Goal: Task Accomplishment & Management: Complete application form

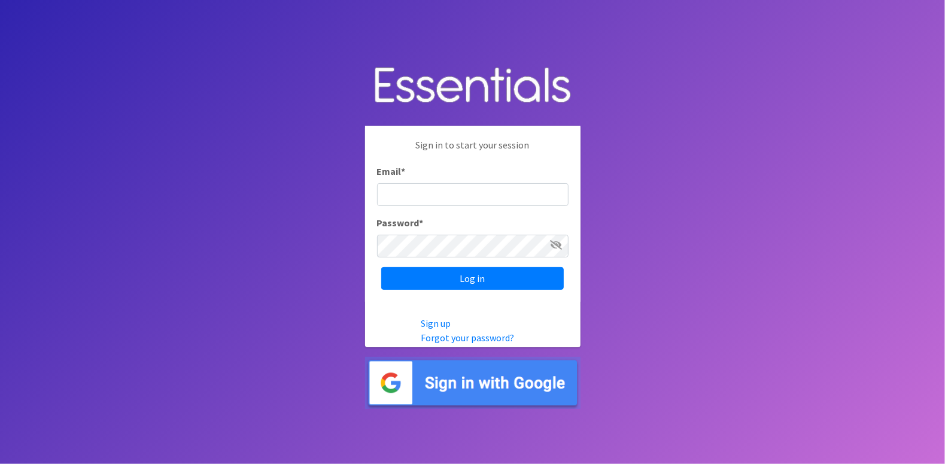
type input "[EMAIL_ADDRESS][DOMAIN_NAME]"
click at [557, 244] on icon at bounding box center [557, 245] width 12 height 10
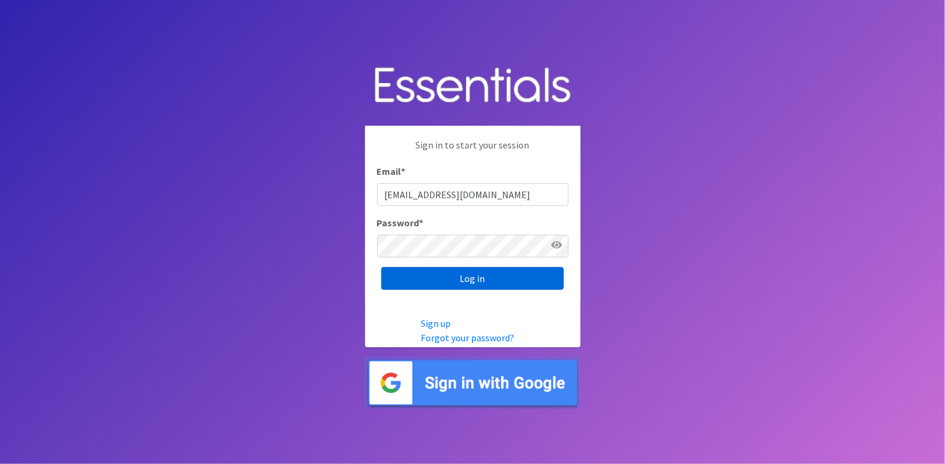
click at [455, 281] on input "Log in" at bounding box center [472, 278] width 183 height 23
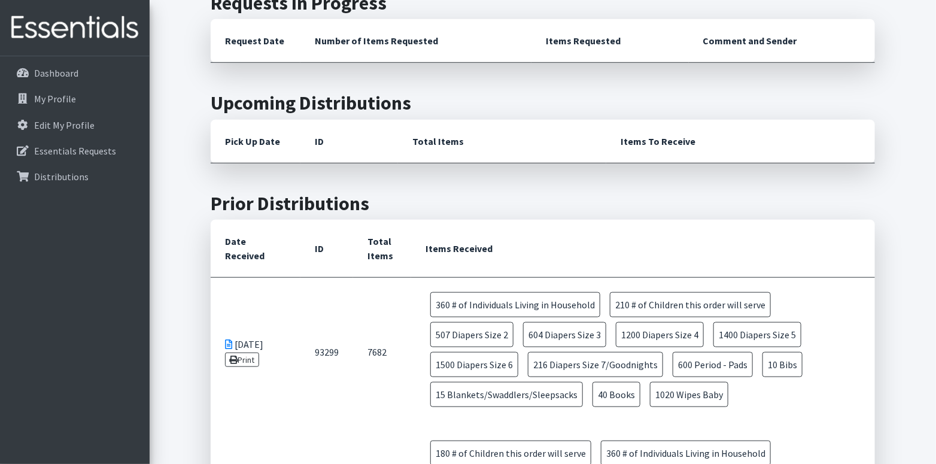
scroll to position [359, 0]
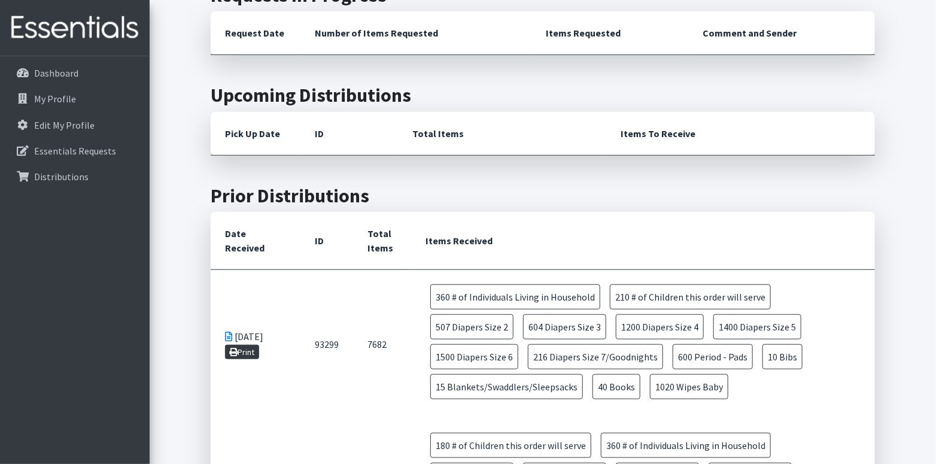
click at [254, 345] on link "Print" at bounding box center [242, 352] width 34 height 14
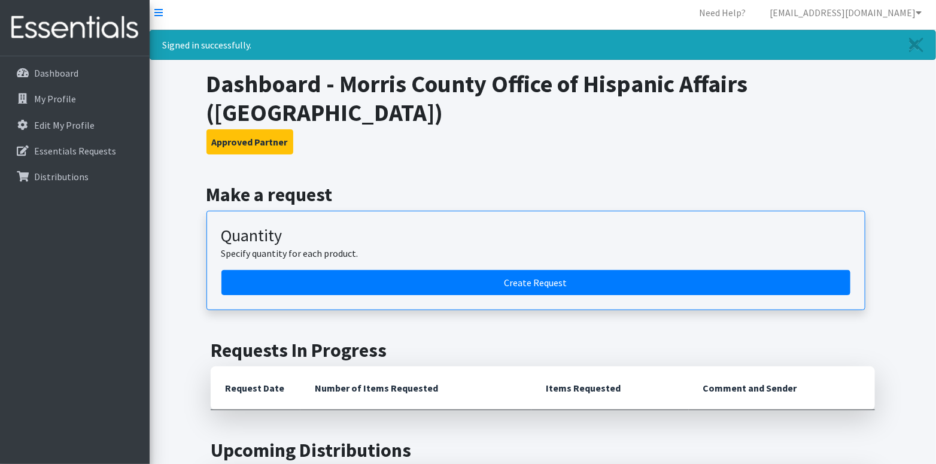
scroll to position [0, 0]
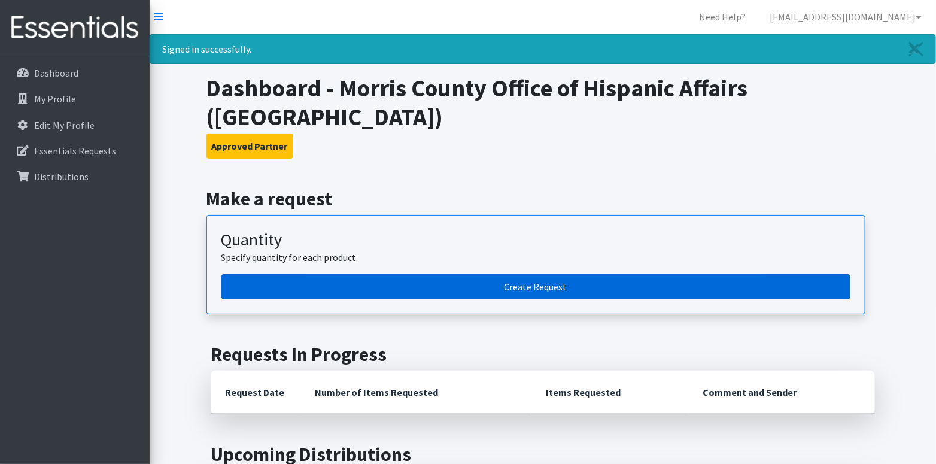
click at [490, 274] on link "Create Request" at bounding box center [535, 286] width 629 height 25
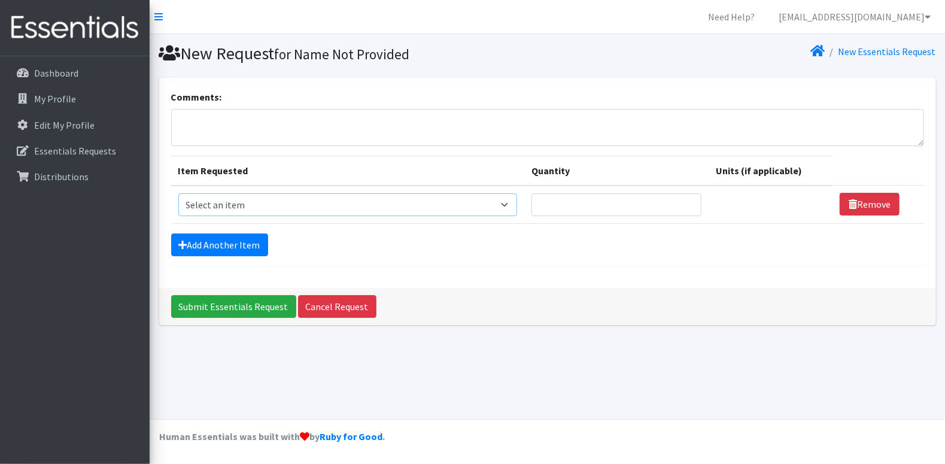
click at [307, 206] on select "Select an item # of Children this order will serve # of Individuals Living in H…" at bounding box center [347, 204] width 339 height 23
select select "1965"
click at [178, 193] on select "Select an item # of Children this order will serve # of Individuals Living in H…" at bounding box center [347, 204] width 339 height 23
type input "1"
click at [680, 209] on input "1" at bounding box center [610, 204] width 168 height 23
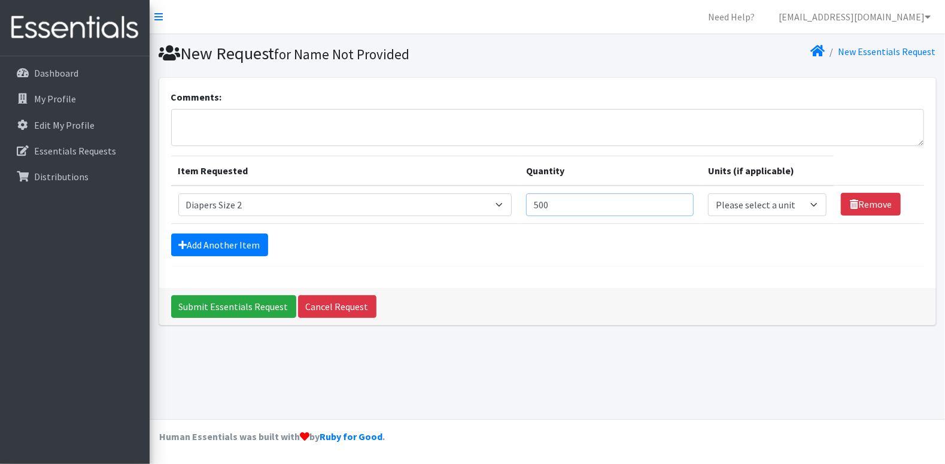
type input "500"
click at [749, 210] on select "Please select a unit units Packs" at bounding box center [767, 204] width 118 height 23
select select
click at [708, 193] on select "Please select a unit units Packs" at bounding box center [767, 204] width 118 height 23
click at [212, 251] on link "Add Another Item" at bounding box center [219, 244] width 97 height 23
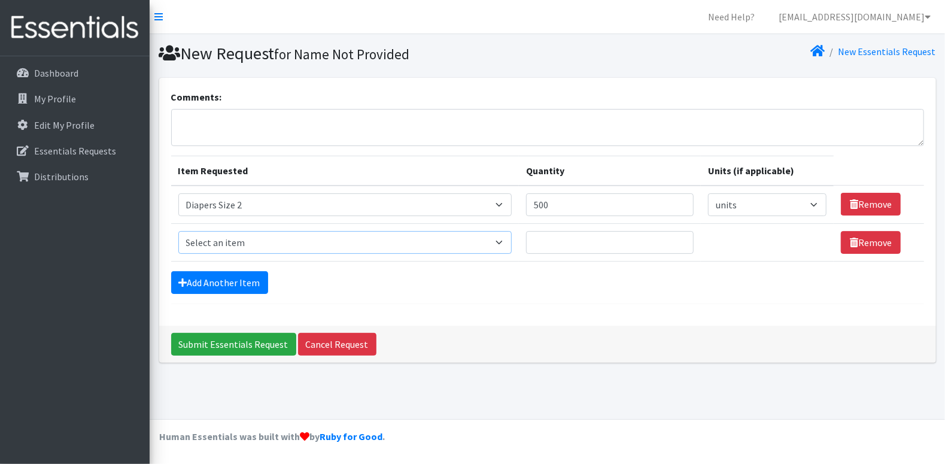
click at [499, 245] on select "Select an item # of Children this order will serve # of Individuals Living in H…" at bounding box center [345, 242] width 334 height 23
select select "1966"
click at [178, 231] on select "Select an item # of Children this order will serve # of Individuals Living in H…" at bounding box center [345, 242] width 334 height 23
click at [593, 239] on input "Quantity" at bounding box center [610, 242] width 168 height 23
type input "600"
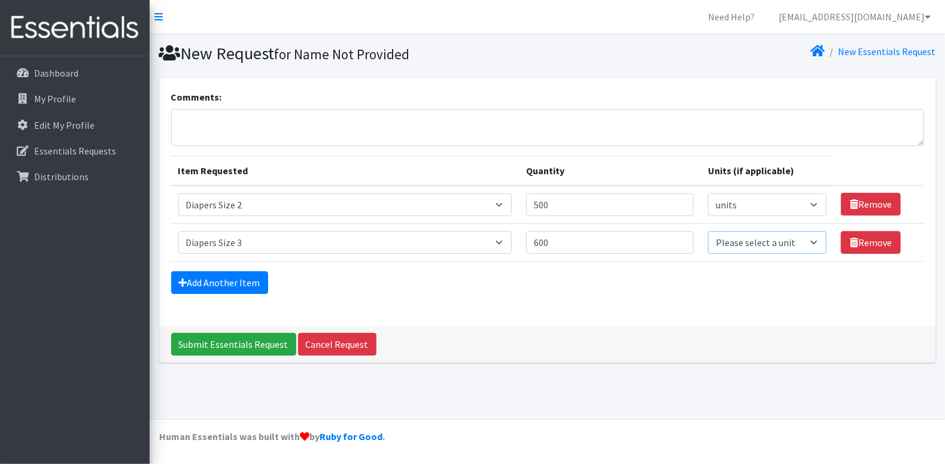
click at [815, 242] on select "Please select a unit units Packs" at bounding box center [767, 242] width 118 height 23
select select
click at [708, 231] on select "Please select a unit units Packs" at bounding box center [767, 242] width 118 height 23
click at [221, 276] on link "Add Another Item" at bounding box center [219, 282] width 97 height 23
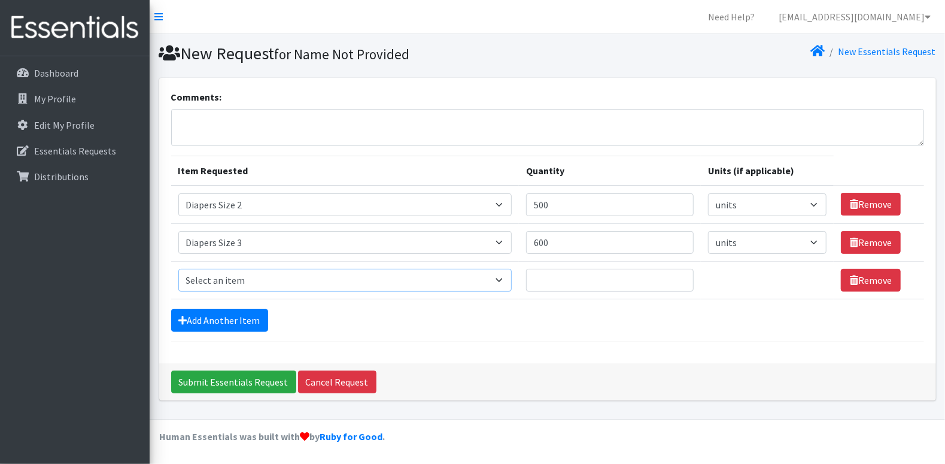
drag, startPoint x: 500, startPoint y: 278, endPoint x: 494, endPoint y: 271, distance: 8.5
click at [500, 278] on select "Select an item # of Children this order will serve # of Individuals Living in H…" at bounding box center [345, 280] width 334 height 23
select select "1967"
click at [178, 269] on select "Select an item # of Children this order will serve # of Individuals Living in H…" at bounding box center [345, 280] width 334 height 23
click at [564, 281] on input "Quantity" at bounding box center [610, 280] width 168 height 23
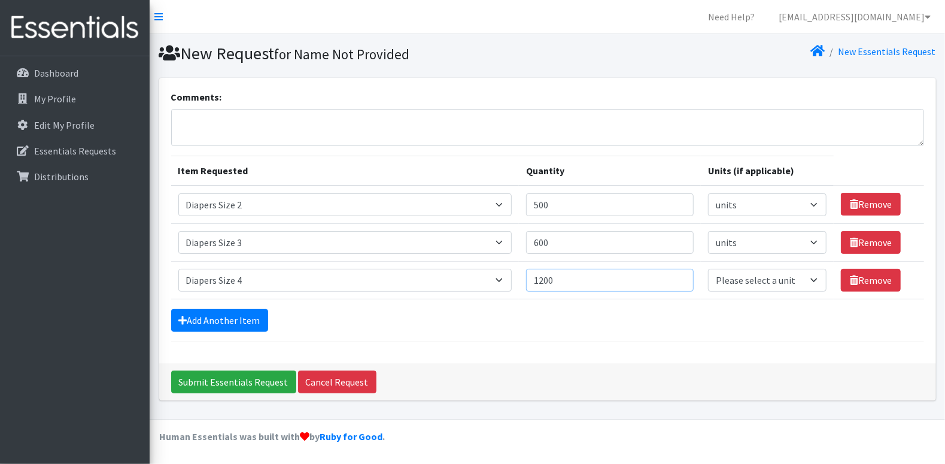
type input "1200"
click at [807, 279] on select "Please select a unit units Packs" at bounding box center [767, 280] width 118 height 23
select select
click at [708, 269] on select "Please select a unit units Packs" at bounding box center [767, 280] width 118 height 23
click at [233, 323] on link "Add Another Item" at bounding box center [219, 320] width 97 height 23
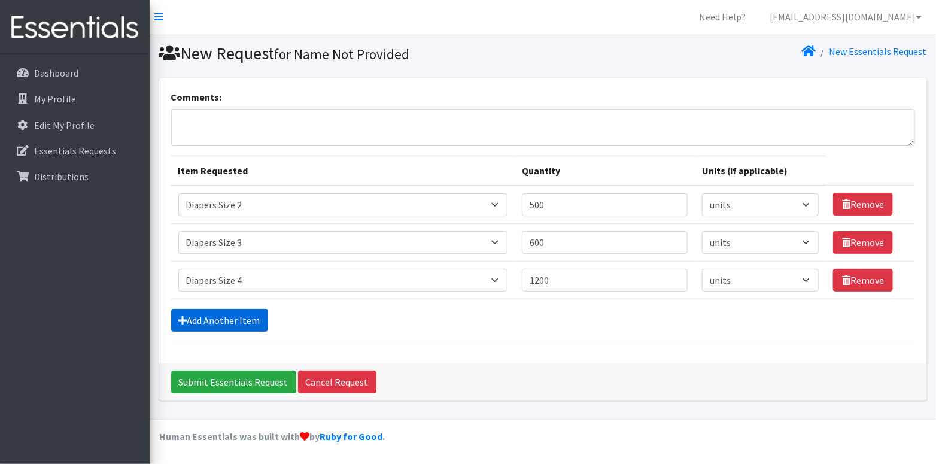
scroll to position [26, 0]
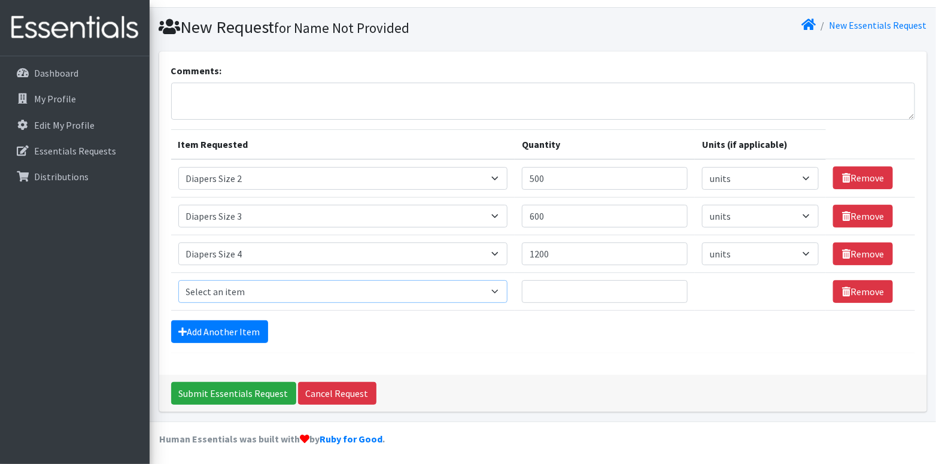
click at [501, 291] on select "Select an item # of Children this order will serve # of Individuals Living in H…" at bounding box center [343, 291] width 330 height 23
select select "1968"
click at [178, 280] on select "Select an item # of Children this order will serve # of Individuals Living in H…" at bounding box center [343, 291] width 330 height 23
click at [564, 289] on input "Quantity" at bounding box center [605, 291] width 166 height 23
type input "1400"
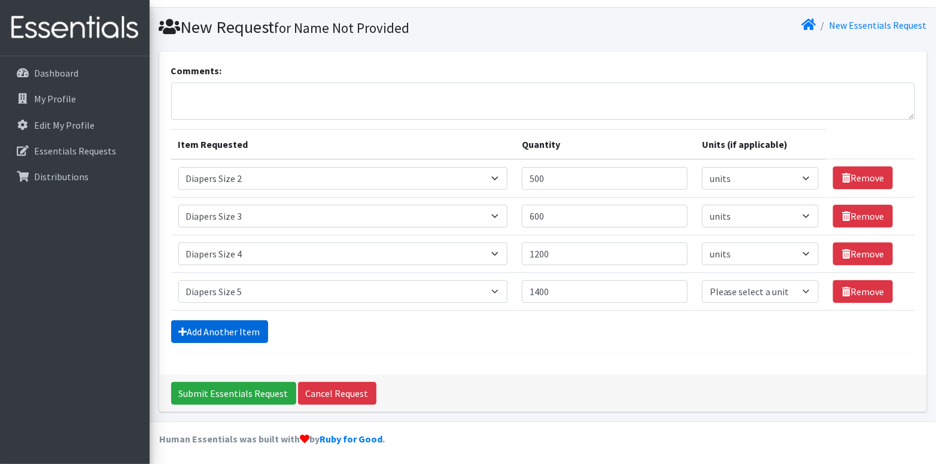
click at [228, 337] on link "Add Another Item" at bounding box center [219, 331] width 97 height 23
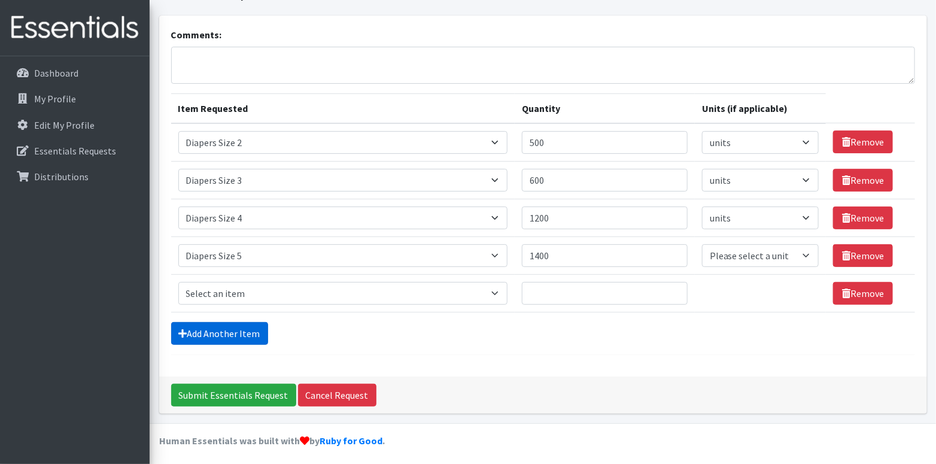
scroll to position [64, 0]
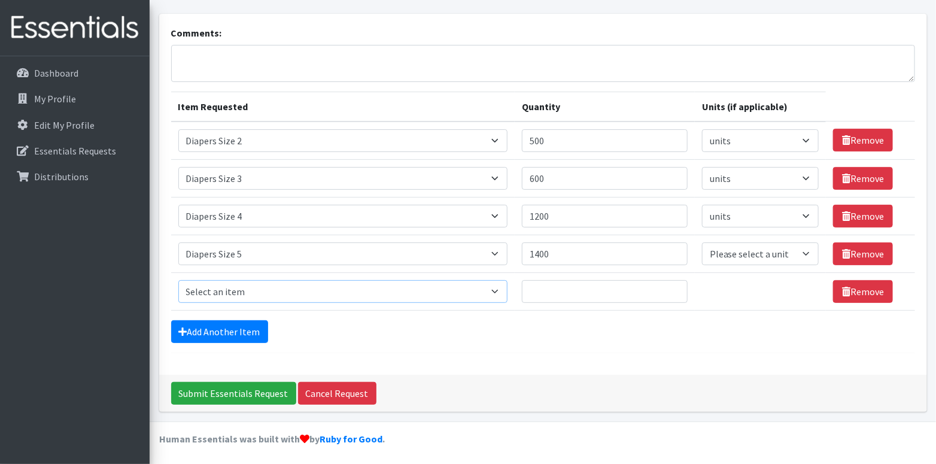
click at [503, 289] on select "Select an item # of Children this order will serve # of Individuals Living in H…" at bounding box center [343, 291] width 330 height 23
select select "1969"
click at [178, 280] on select "Select an item # of Children this order will serve # of Individuals Living in H…" at bounding box center [343, 291] width 330 height 23
click at [603, 294] on input "Quantity" at bounding box center [605, 291] width 166 height 23
type input "1500"
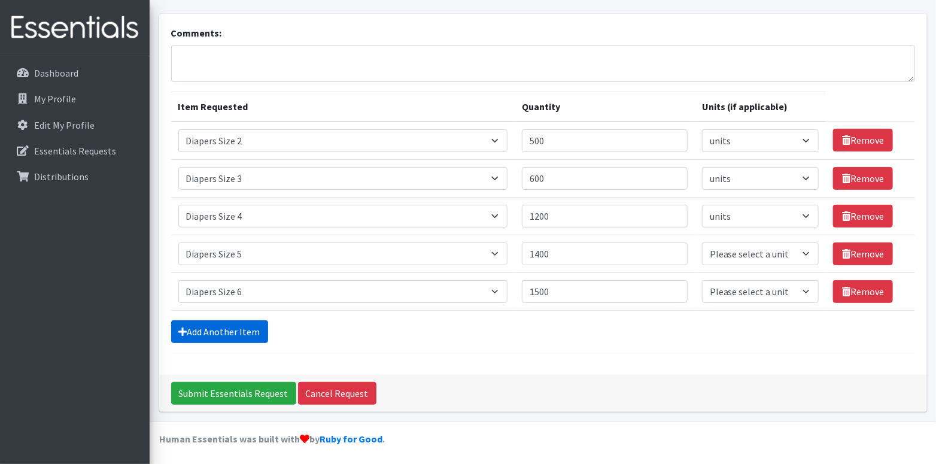
click at [242, 335] on link "Add Another Item" at bounding box center [219, 331] width 97 height 23
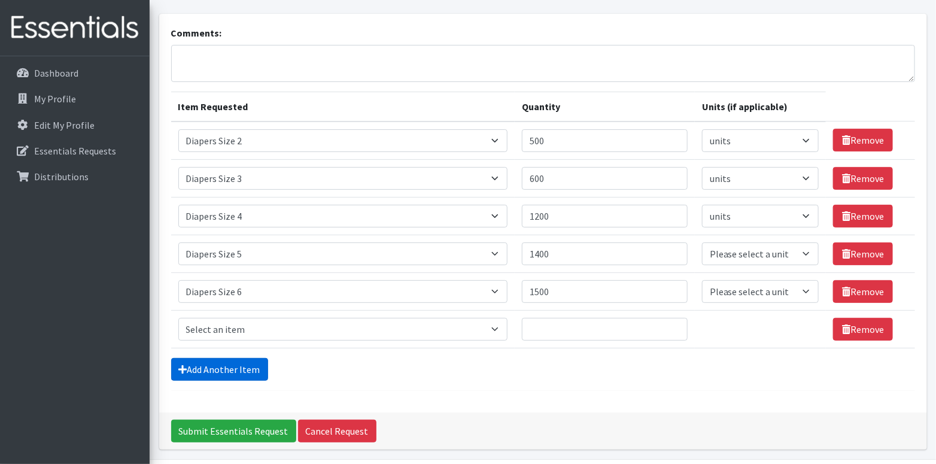
scroll to position [102, 0]
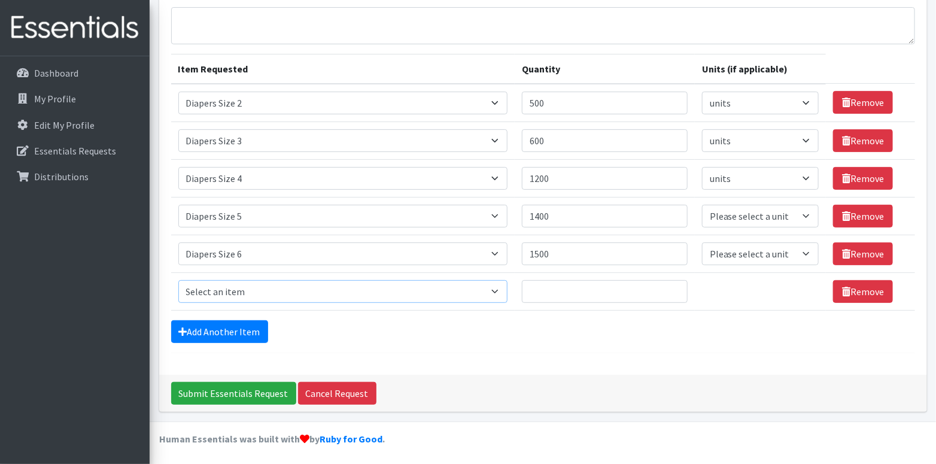
click at [415, 296] on select "Select an item # of Children this order will serve # of Individuals Living in H…" at bounding box center [343, 291] width 330 height 23
select select "1970"
click at [178, 280] on select "Select an item # of Children this order will serve # of Individuals Living in H…" at bounding box center [343, 291] width 330 height 23
click at [548, 287] on input "Quantity" at bounding box center [605, 291] width 166 height 23
type input "200"
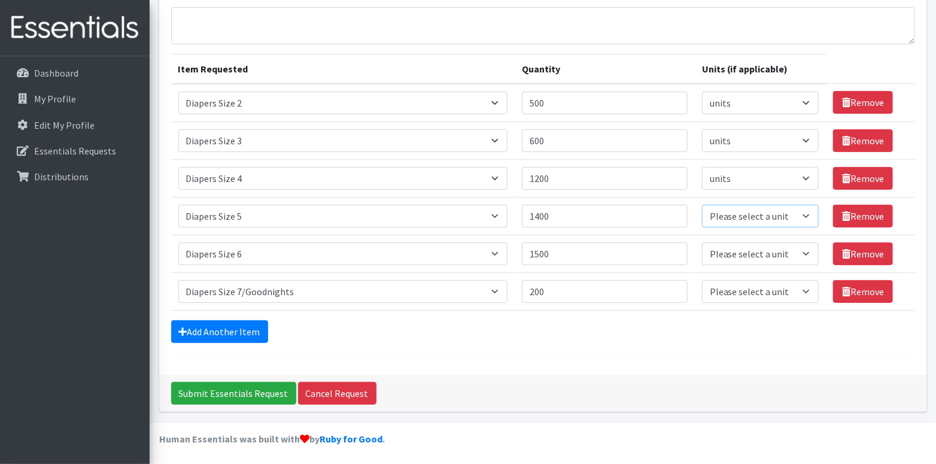
click at [807, 215] on select "Please select a unit units Packs" at bounding box center [760, 216] width 117 height 23
select select
click at [702, 205] on select "Please select a unit units Packs" at bounding box center [760, 216] width 117 height 23
click at [805, 254] on select "Please select a unit units Packs" at bounding box center [760, 253] width 117 height 23
select select
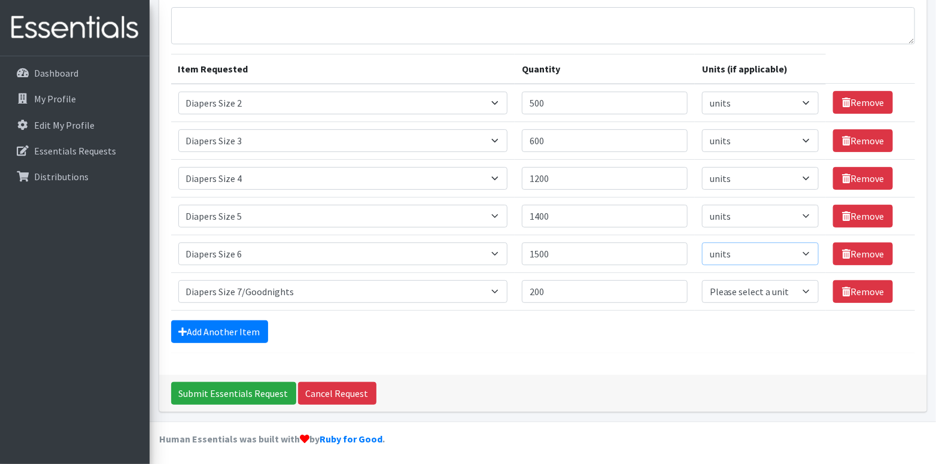
click at [702, 242] on select "Please select a unit units Packs" at bounding box center [760, 253] width 117 height 23
click at [805, 291] on select "Please select a unit units Packs" at bounding box center [760, 291] width 117 height 23
select select
click at [702, 280] on select "Please select a unit units Packs" at bounding box center [760, 291] width 117 height 23
click at [248, 335] on link "Add Another Item" at bounding box center [219, 331] width 97 height 23
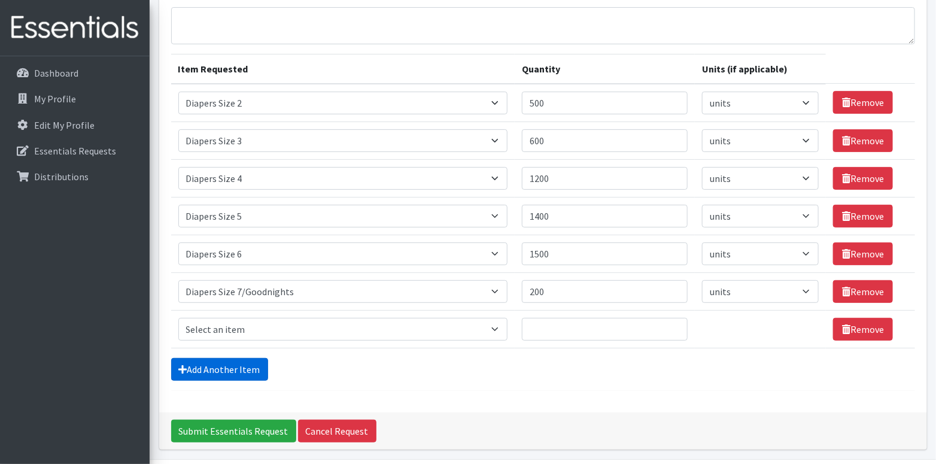
scroll to position [139, 0]
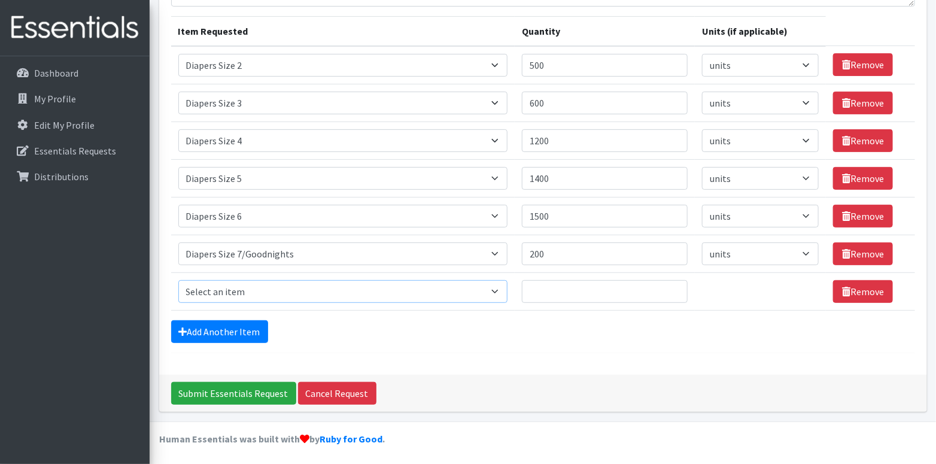
click at [392, 283] on select "Select an item # of Children this order will serve # of Individuals Living in H…" at bounding box center [343, 291] width 330 height 23
select select "13431"
click at [178, 280] on select "Select an item # of Children this order will serve # of Individuals Living in H…" at bounding box center [343, 291] width 330 height 23
click at [565, 291] on input "Quantity" at bounding box center [605, 291] width 166 height 23
type input "210"
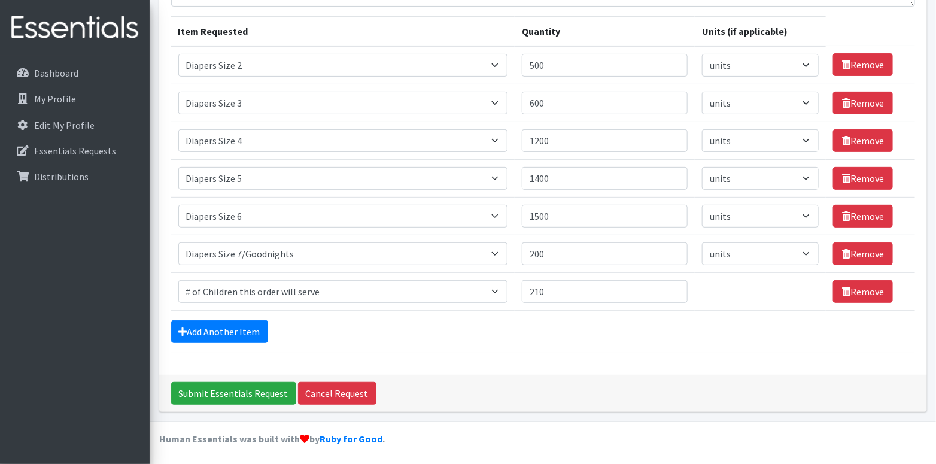
click at [615, 329] on div "Add Another Item" at bounding box center [543, 331] width 744 height 23
click at [247, 335] on link "Add Another Item" at bounding box center [219, 331] width 97 height 23
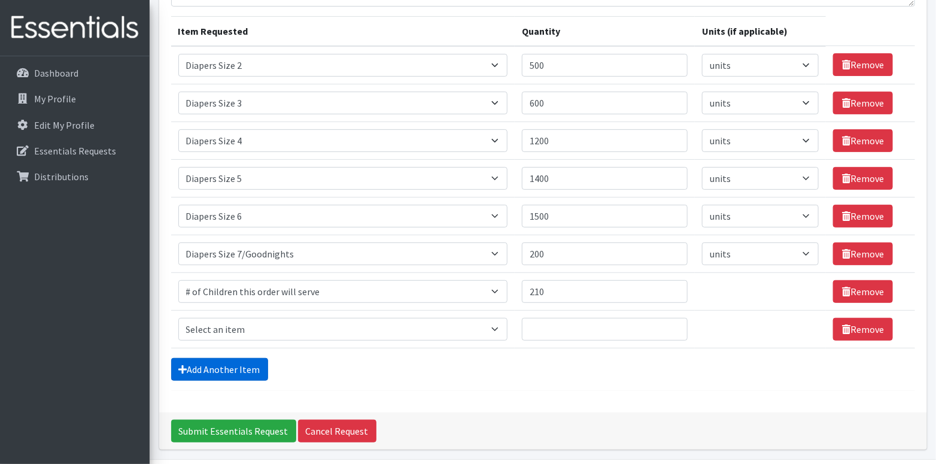
scroll to position [177, 0]
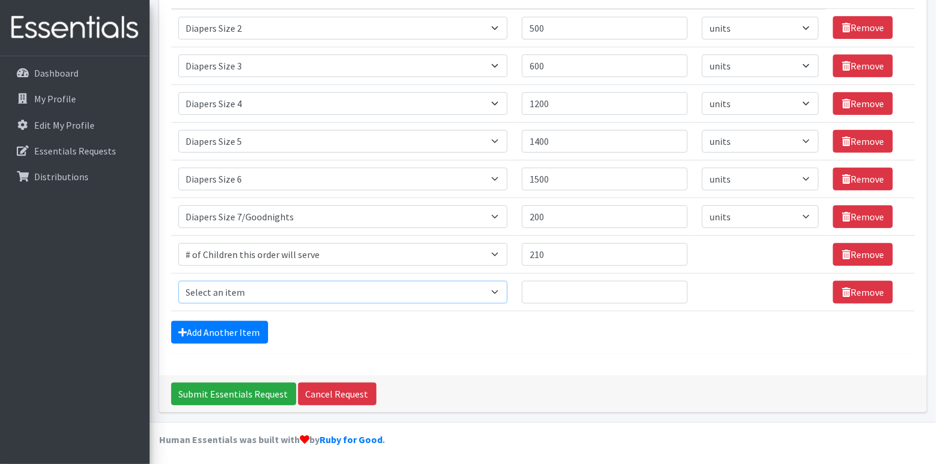
click at [451, 289] on select "Select an item # of Children this order will serve # of Individuals Living in H…" at bounding box center [343, 292] width 330 height 23
select select "6076"
click at [178, 281] on select "Select an item # of Children this order will serve # of Individuals Living in H…" at bounding box center [343, 292] width 330 height 23
click at [607, 294] on input "Quantity" at bounding box center [605, 292] width 166 height 23
type input "360"
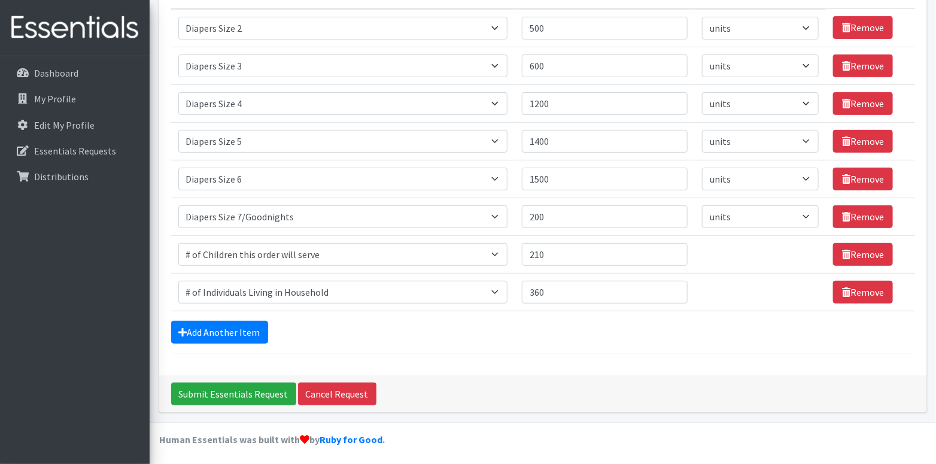
click at [652, 357] on div "Comments: Item Requested Quantity Units (if applicable) Item Requested Select a…" at bounding box center [543, 138] width 768 height 474
click at [253, 329] on link "Add Another Item" at bounding box center [219, 332] width 97 height 23
click at [427, 294] on select "Select an item # of Children this order will serve # of Individuals Living in H…" at bounding box center [343, 292] width 330 height 23
select select "5772"
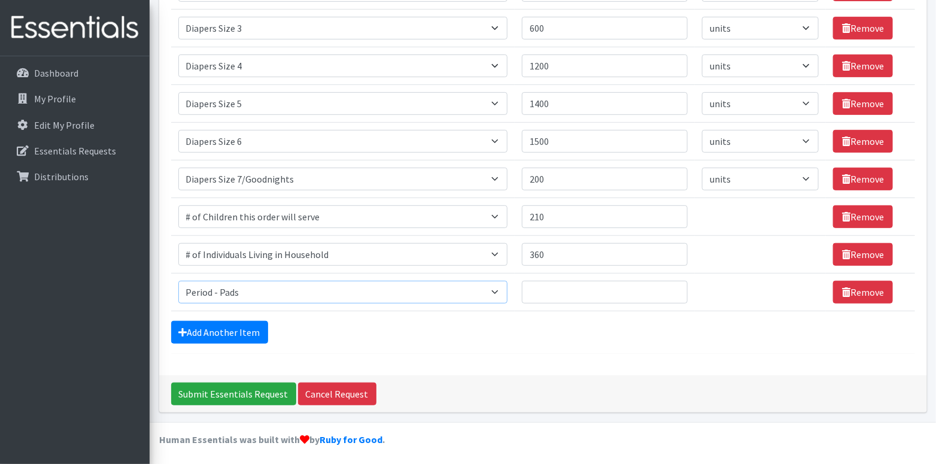
click at [178, 281] on select "Select an item # of Children this order will serve # of Individuals Living in H…" at bounding box center [343, 292] width 330 height 23
click at [582, 287] on input "Quantity" at bounding box center [605, 292] width 166 height 23
type input "2"
type input "1000"
click at [242, 332] on link "Add Another Item" at bounding box center [219, 332] width 97 height 23
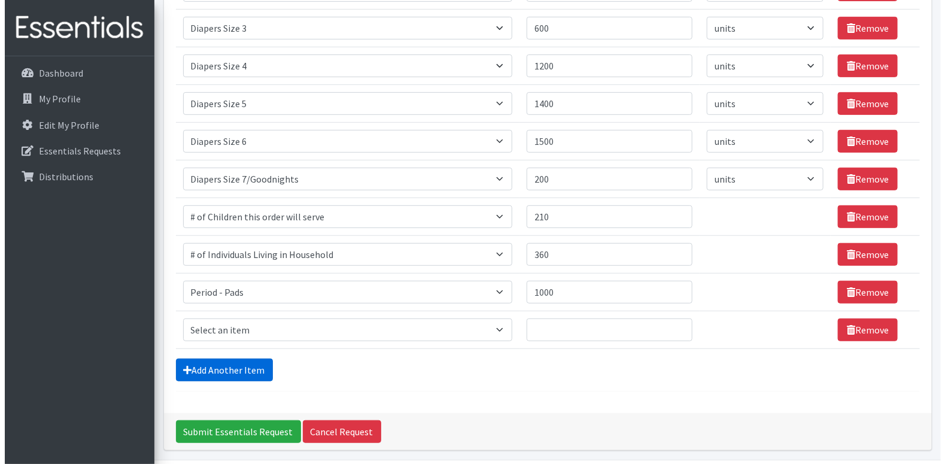
scroll to position [252, 0]
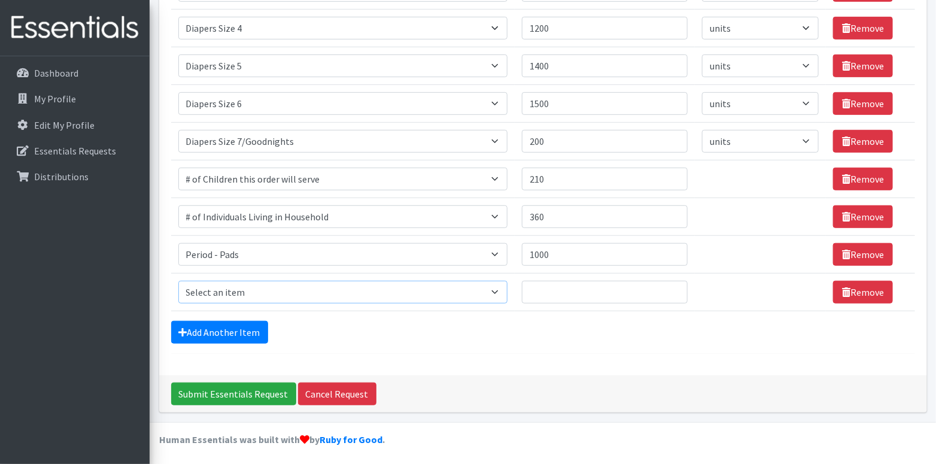
click at [467, 291] on select "Select an item # of Children this order will serve # of Individuals Living in H…" at bounding box center [343, 292] width 330 height 23
select select "1929"
click at [178, 281] on select "Select an item # of Children this order will serve # of Individuals Living in H…" at bounding box center [343, 292] width 330 height 23
click at [557, 287] on input "Quantity" at bounding box center [605, 292] width 166 height 23
type input "2000"
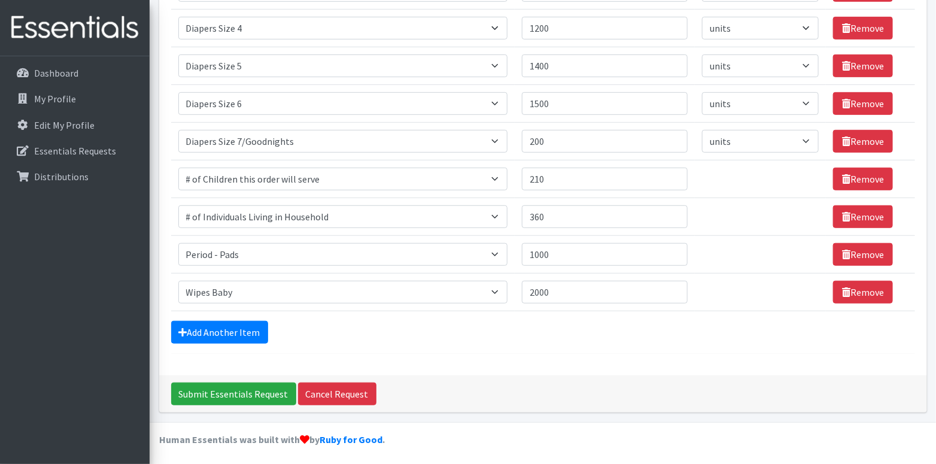
click at [617, 346] on form "Comments: Item Requested Quantity Units (if applicable) Item Requested Select a…" at bounding box center [543, 96] width 744 height 516
click at [231, 396] on input "Submit Essentials Request" at bounding box center [233, 393] width 125 height 23
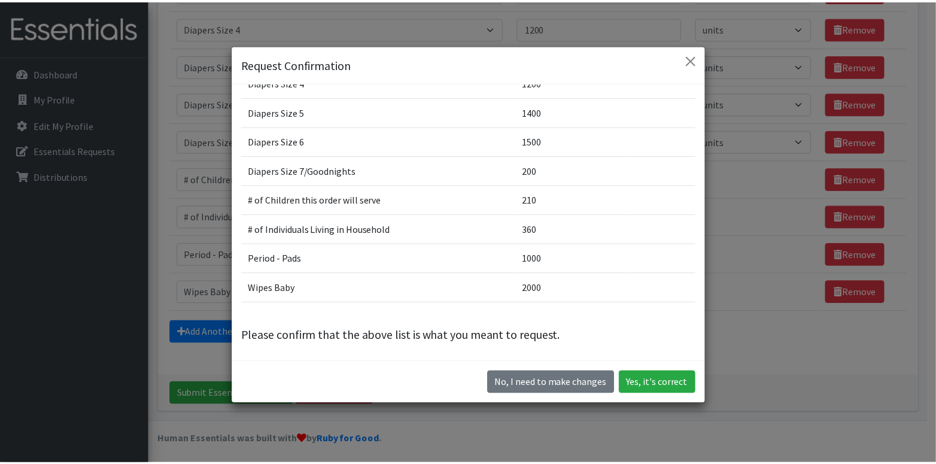
scroll to position [34, 0]
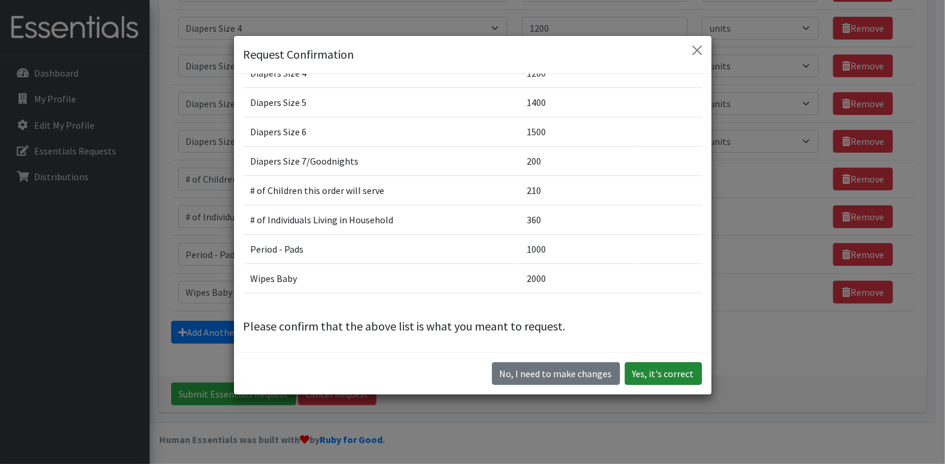
click at [652, 377] on button "Yes, it's correct" at bounding box center [663, 373] width 77 height 23
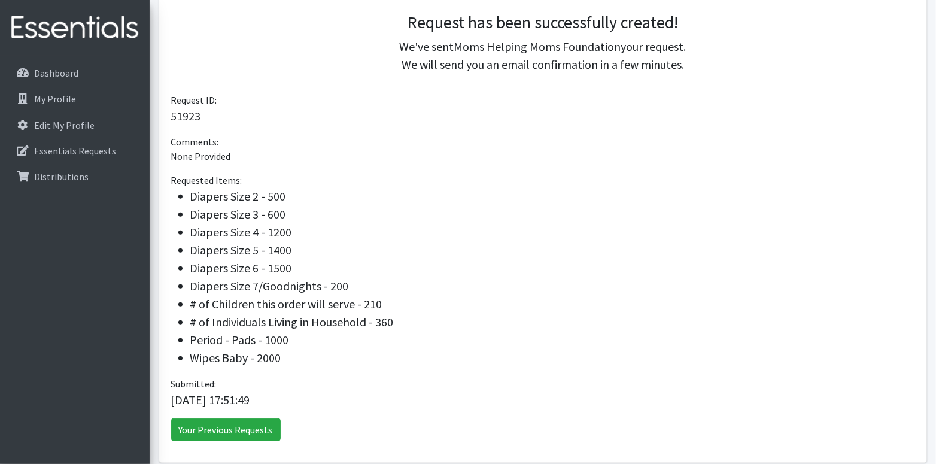
scroll to position [324, 0]
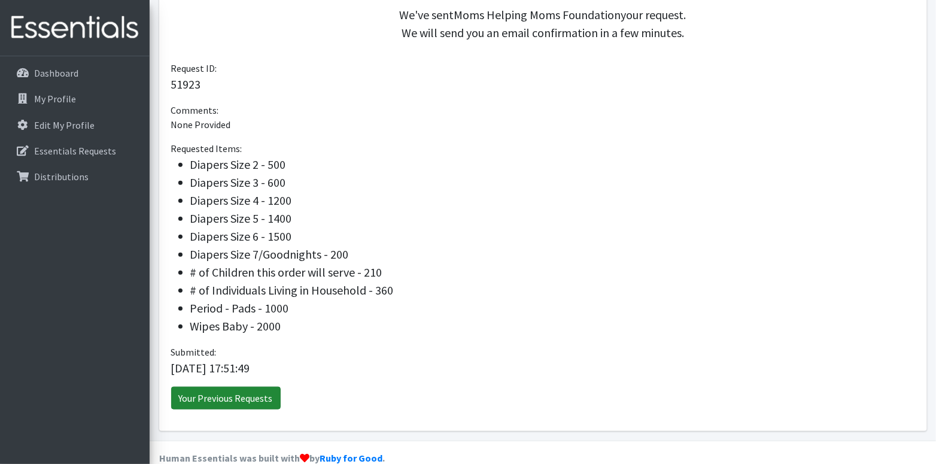
click at [223, 387] on link "Your Previous Requests" at bounding box center [226, 398] width 110 height 23
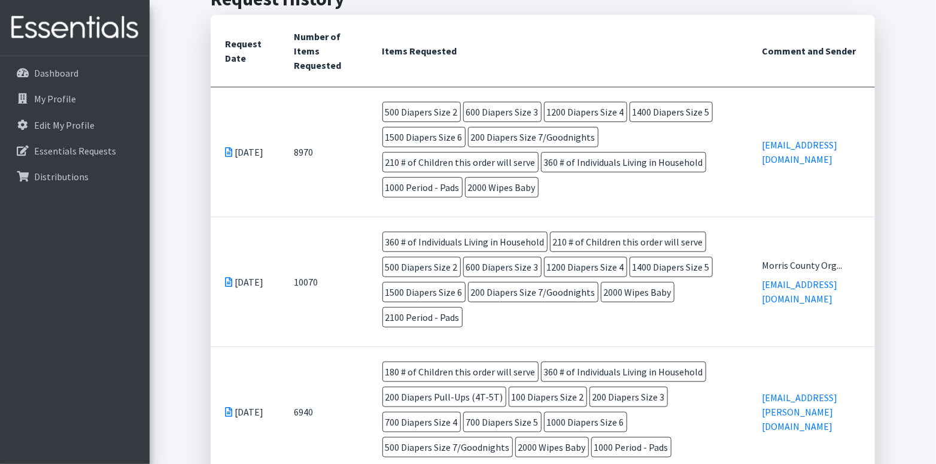
scroll to position [359, 0]
